Goal: Complete application form

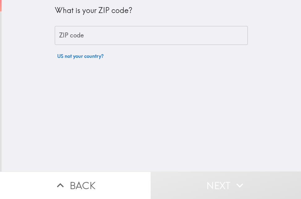
click at [94, 42] on input "ZIP code" at bounding box center [151, 35] width 193 height 19
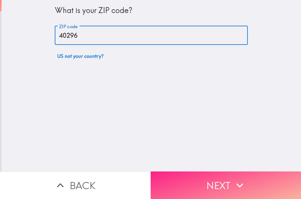
type input "40296"
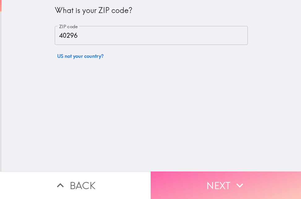
click at [215, 174] on button "Next" at bounding box center [225, 185] width 150 height 28
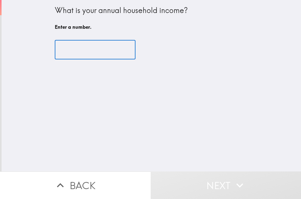
click at [87, 52] on input "number" at bounding box center [95, 49] width 81 height 19
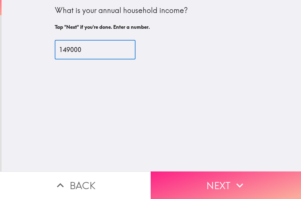
type input "149000"
click at [219, 181] on button "Next" at bounding box center [225, 185] width 150 height 28
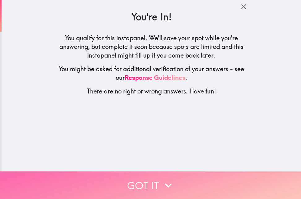
click at [170, 180] on icon "button" at bounding box center [168, 185] width 14 height 14
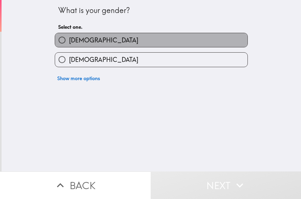
click at [124, 44] on label "[DEMOGRAPHIC_DATA]" at bounding box center [151, 40] width 192 height 14
click at [69, 44] on input "[DEMOGRAPHIC_DATA]" at bounding box center [62, 40] width 14 height 14
radio input "true"
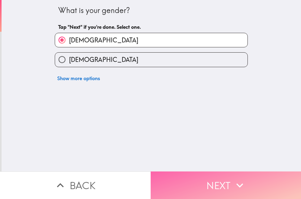
click at [223, 174] on button "Next" at bounding box center [225, 185] width 150 height 28
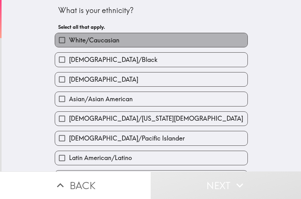
click at [111, 41] on span "White/Caucasian" at bounding box center [94, 40] width 50 height 9
click at [69, 41] on input "White/Caucasian" at bounding box center [62, 40] width 14 height 14
checkbox input "true"
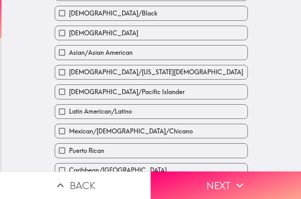
scroll to position [197, 0]
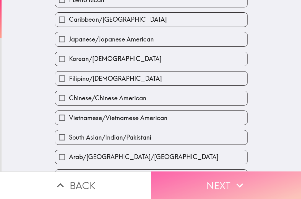
click at [201, 183] on button "Next" at bounding box center [225, 185] width 150 height 28
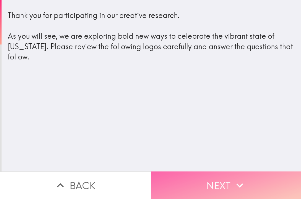
click at [233, 178] on icon "button" at bounding box center [240, 185] width 14 height 14
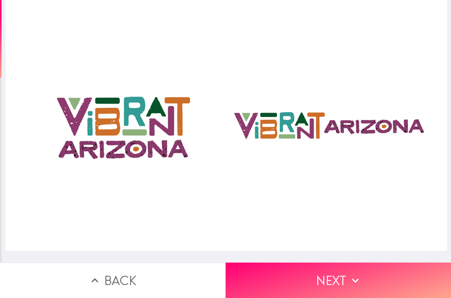
click at [231, 132] on div at bounding box center [227, 125] width 442 height 251
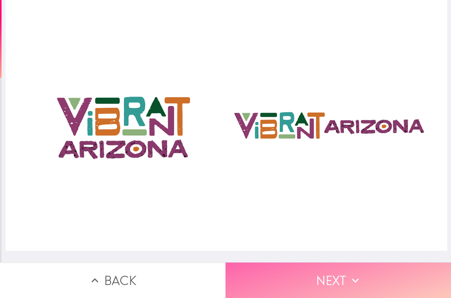
click at [300, 198] on button "Next" at bounding box center [339, 281] width 226 height 36
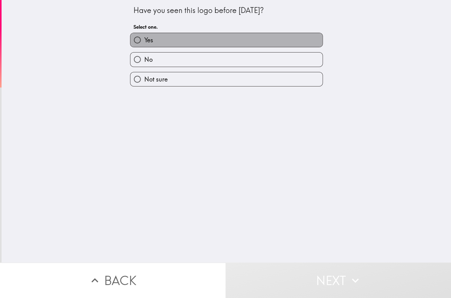
click at [178, 43] on label "Yes" at bounding box center [226, 40] width 192 height 14
click at [144, 43] on input "Yes" at bounding box center [137, 40] width 14 height 14
radio input "true"
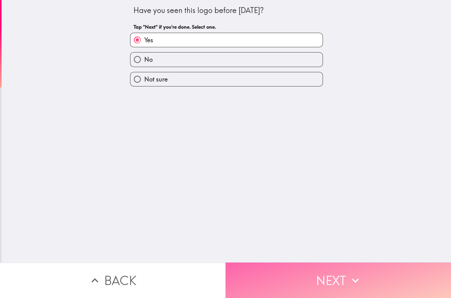
click at [300, 198] on button "Next" at bounding box center [339, 281] width 226 height 36
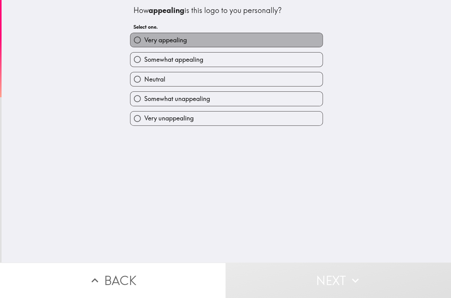
click at [176, 40] on span "Very appealing" at bounding box center [165, 40] width 43 height 9
click at [144, 40] on input "Very appealing" at bounding box center [137, 40] width 14 height 14
radio input "true"
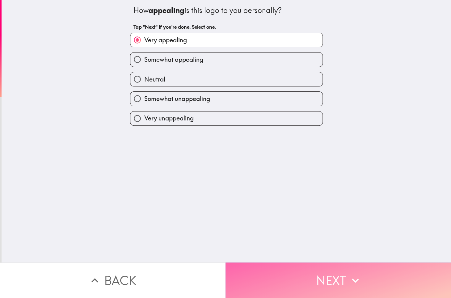
click at [300, 198] on button "Next" at bounding box center [339, 281] width 226 height 36
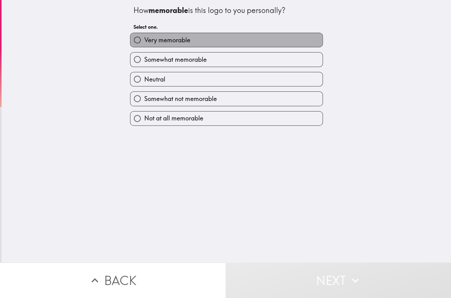
click at [177, 40] on span "Very memorable" at bounding box center [167, 40] width 46 height 9
click at [144, 40] on input "Very memorable" at bounding box center [137, 40] width 14 height 14
radio input "true"
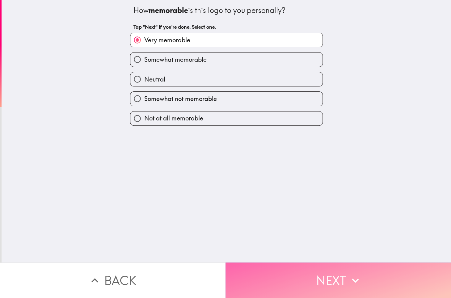
click at [300, 198] on button "Next" at bounding box center [339, 281] width 226 height 36
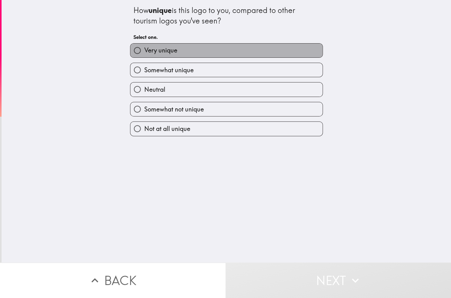
click at [184, 53] on label "Very unique" at bounding box center [226, 51] width 192 height 14
click at [144, 53] on input "Very unique" at bounding box center [137, 51] width 14 height 14
radio input "true"
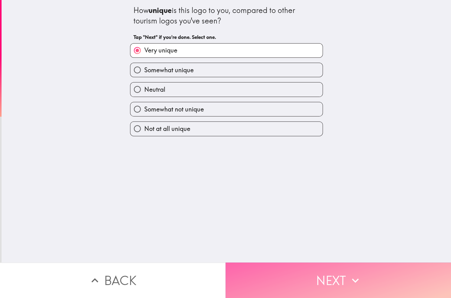
click at [300, 198] on button "Next" at bounding box center [339, 281] width 226 height 36
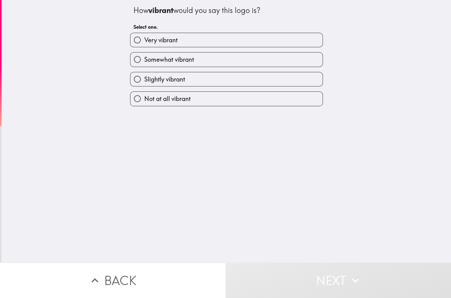
click at [183, 35] on label "Very vibrant" at bounding box center [226, 40] width 192 height 14
click at [144, 35] on input "Very vibrant" at bounding box center [137, 40] width 14 height 14
radio input "true"
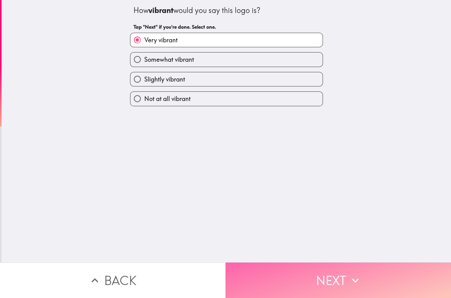
click at [289, 198] on button "Next" at bounding box center [339, 281] width 226 height 36
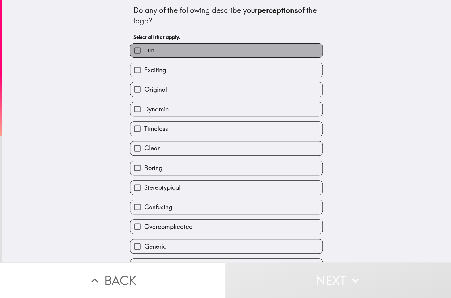
click at [144, 50] on span "Fun" at bounding box center [149, 50] width 10 height 9
click at [138, 50] on input "Fun" at bounding box center [137, 51] width 14 height 14
checkbox input "true"
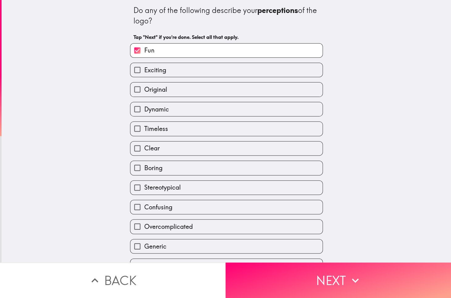
click at [166, 70] on label "Exciting" at bounding box center [226, 70] width 192 height 14
click at [144, 70] on input "Exciting" at bounding box center [137, 70] width 14 height 14
checkbox input "true"
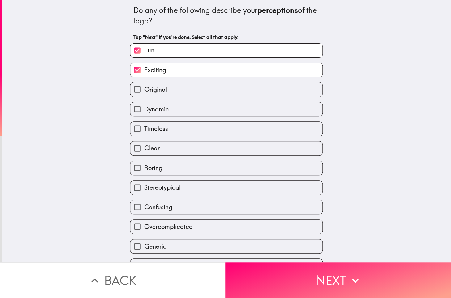
click at [166, 89] on label "Original" at bounding box center [226, 90] width 192 height 14
click at [144, 89] on input "Original" at bounding box center [137, 90] width 14 height 14
checkbox input "true"
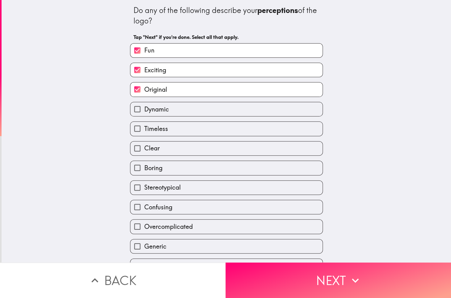
click at [175, 150] on label "Clear" at bounding box center [226, 149] width 192 height 14
click at [144, 150] on input "Clear" at bounding box center [137, 149] width 14 height 14
checkbox input "true"
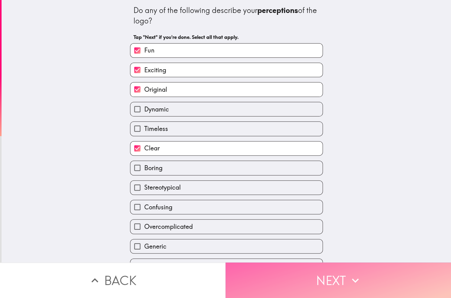
click at [273, 198] on button "Next" at bounding box center [339, 281] width 226 height 36
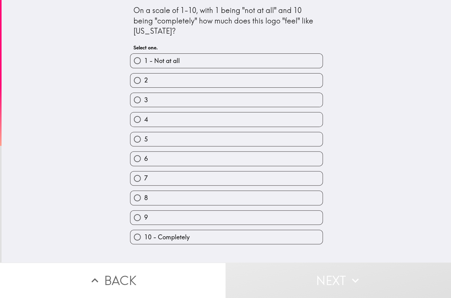
click at [193, 198] on label "10 - Completely" at bounding box center [226, 237] width 192 height 14
click at [144, 198] on input "10 - Completely" at bounding box center [137, 237] width 14 height 14
radio input "true"
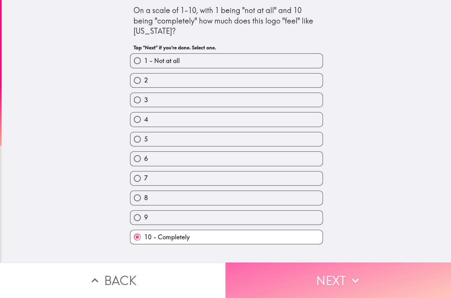
click at [300, 198] on button "Next" at bounding box center [339, 281] width 226 height 36
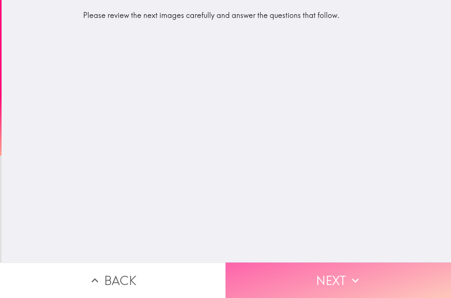
click at [296, 198] on button "Next" at bounding box center [339, 281] width 226 height 36
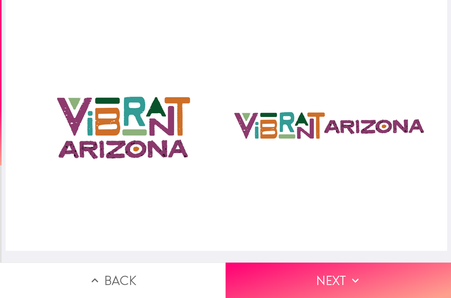
click at [294, 134] on div at bounding box center [227, 125] width 442 height 251
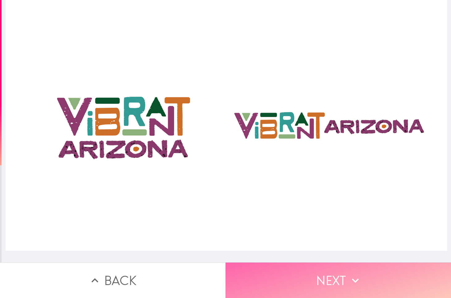
click at [300, 198] on button "Next" at bounding box center [339, 281] width 226 height 36
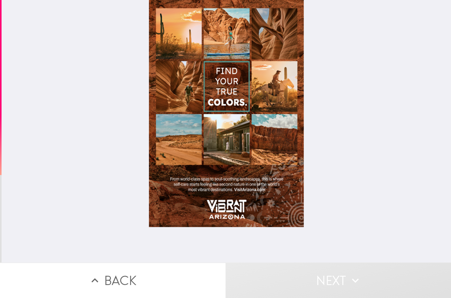
click at [214, 129] on div at bounding box center [226, 113] width 155 height 227
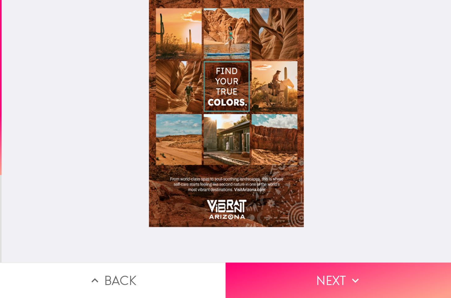
click at [176, 98] on div at bounding box center [226, 113] width 155 height 227
click at [173, 156] on div at bounding box center [226, 113] width 155 height 227
click at [265, 91] on div at bounding box center [226, 113] width 155 height 227
click at [261, 34] on div at bounding box center [226, 113] width 155 height 227
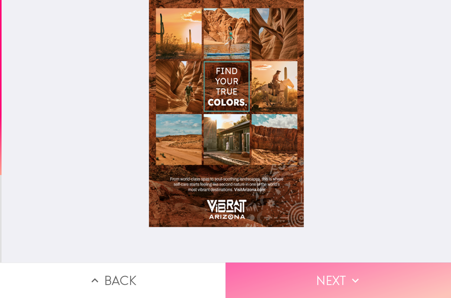
click at [300, 198] on button "Next" at bounding box center [339, 281] width 226 height 36
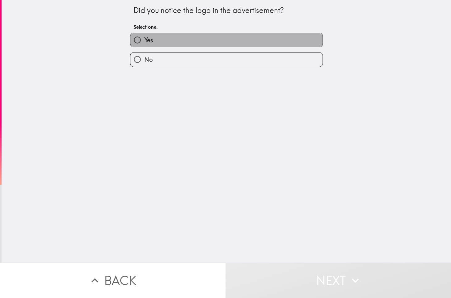
click at [255, 40] on label "Yes" at bounding box center [226, 40] width 192 height 14
click at [144, 40] on input "Yes" at bounding box center [137, 40] width 14 height 14
radio input "true"
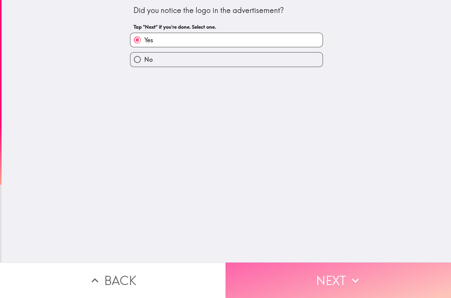
click at [300, 198] on button "Next" at bounding box center [339, 281] width 226 height 36
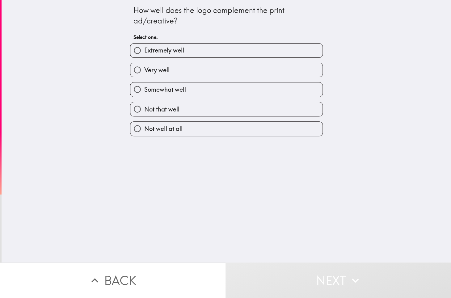
click at [213, 50] on label "Extremely well" at bounding box center [226, 51] width 192 height 14
click at [144, 50] on input "Extremely well" at bounding box center [137, 51] width 14 height 14
radio input "true"
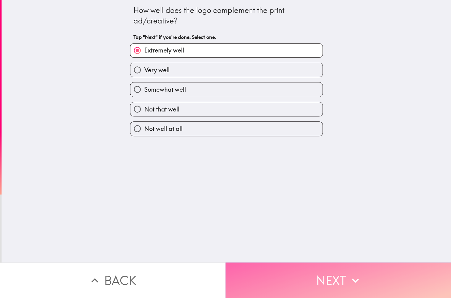
click at [300, 198] on button "Next" at bounding box center [339, 281] width 226 height 36
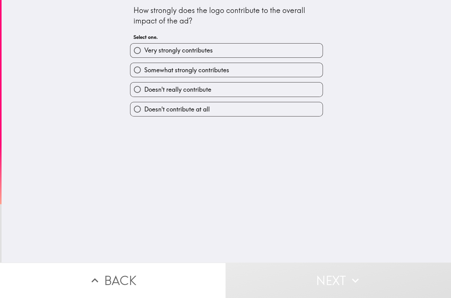
click at [214, 49] on label "Very strongly contributes" at bounding box center [226, 51] width 192 height 14
click at [144, 49] on input "Very strongly contributes" at bounding box center [137, 51] width 14 height 14
radio input "true"
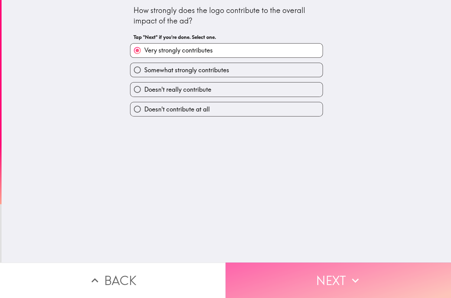
click at [300, 198] on button "Next" at bounding box center [339, 281] width 226 height 36
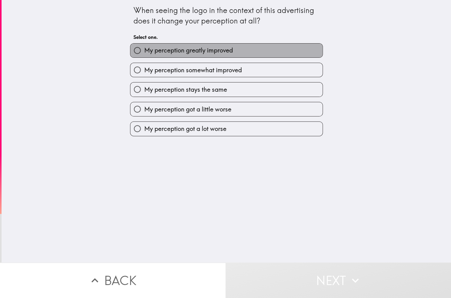
click at [196, 52] on span "My perception greatly improved" at bounding box center [188, 50] width 89 height 9
click at [144, 52] on input "My perception greatly improved" at bounding box center [137, 51] width 14 height 14
radio input "true"
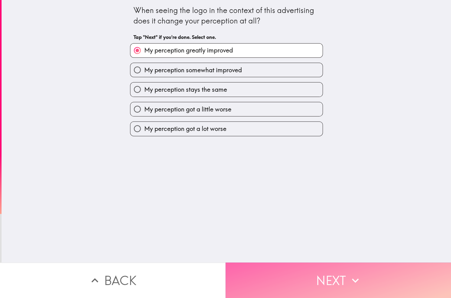
click at [300, 198] on button "Next" at bounding box center [339, 281] width 226 height 36
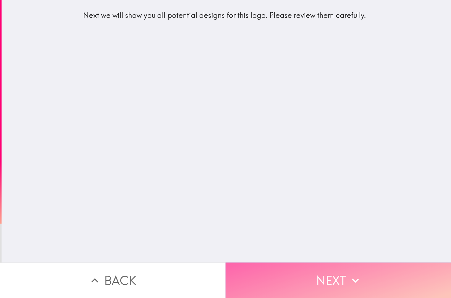
click at [300, 198] on button "Next" at bounding box center [339, 281] width 226 height 36
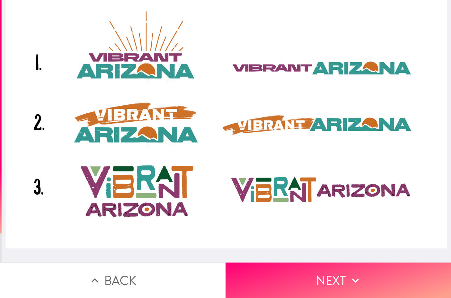
click at [300, 183] on div at bounding box center [227, 124] width 442 height 248
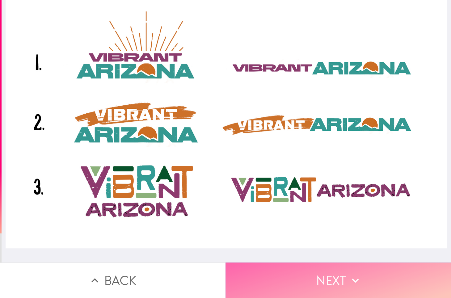
click at [300, 198] on icon "button" at bounding box center [356, 281] width 14 height 14
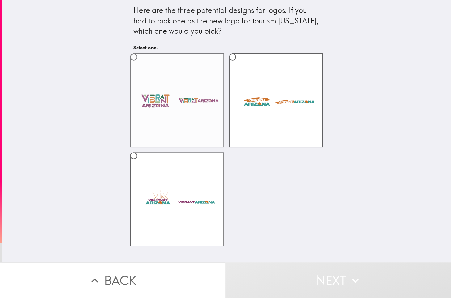
click at [159, 94] on label at bounding box center [177, 100] width 94 height 94
click at [141, 64] on input "radio" at bounding box center [134, 57] width 14 height 14
radio input "true"
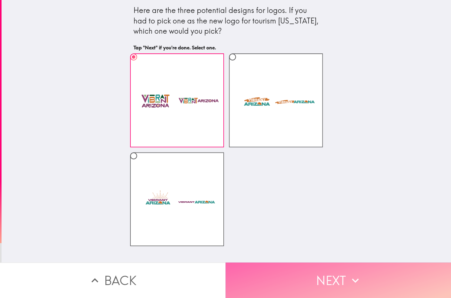
click at [300, 198] on button "Next" at bounding box center [339, 281] width 226 height 36
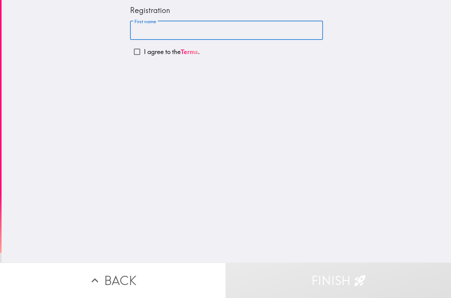
click at [177, 33] on input "First name" at bounding box center [226, 30] width 193 height 19
type input "Janso"
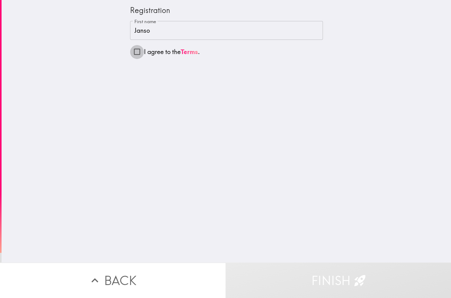
click at [130, 51] on input "I agree to the Terms ." at bounding box center [137, 52] width 14 height 14
checkbox input "true"
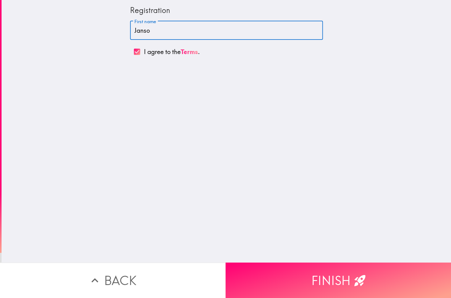
click at [152, 30] on input "Janso" at bounding box center [226, 30] width 193 height 19
type input "[PERSON_NAME]"
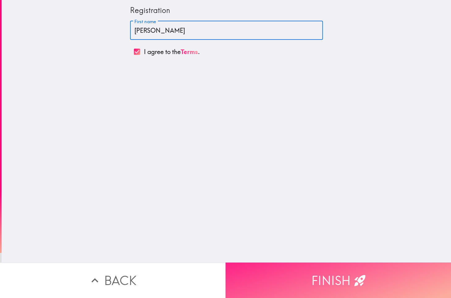
click at [300, 198] on button "Finish" at bounding box center [339, 281] width 226 height 36
